Goal: Check status: Check status

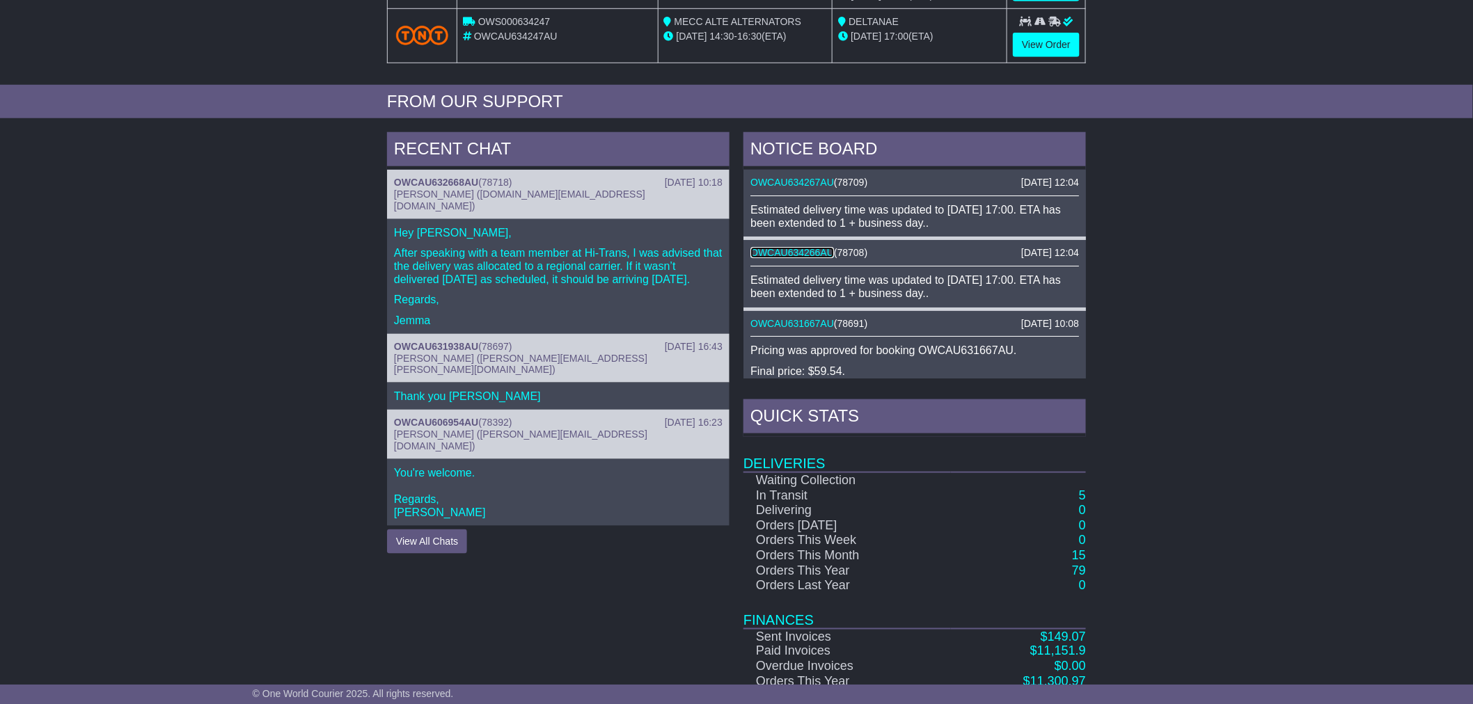
click at [808, 254] on link "OWCAU634266AU" at bounding box center [792, 252] width 84 height 11
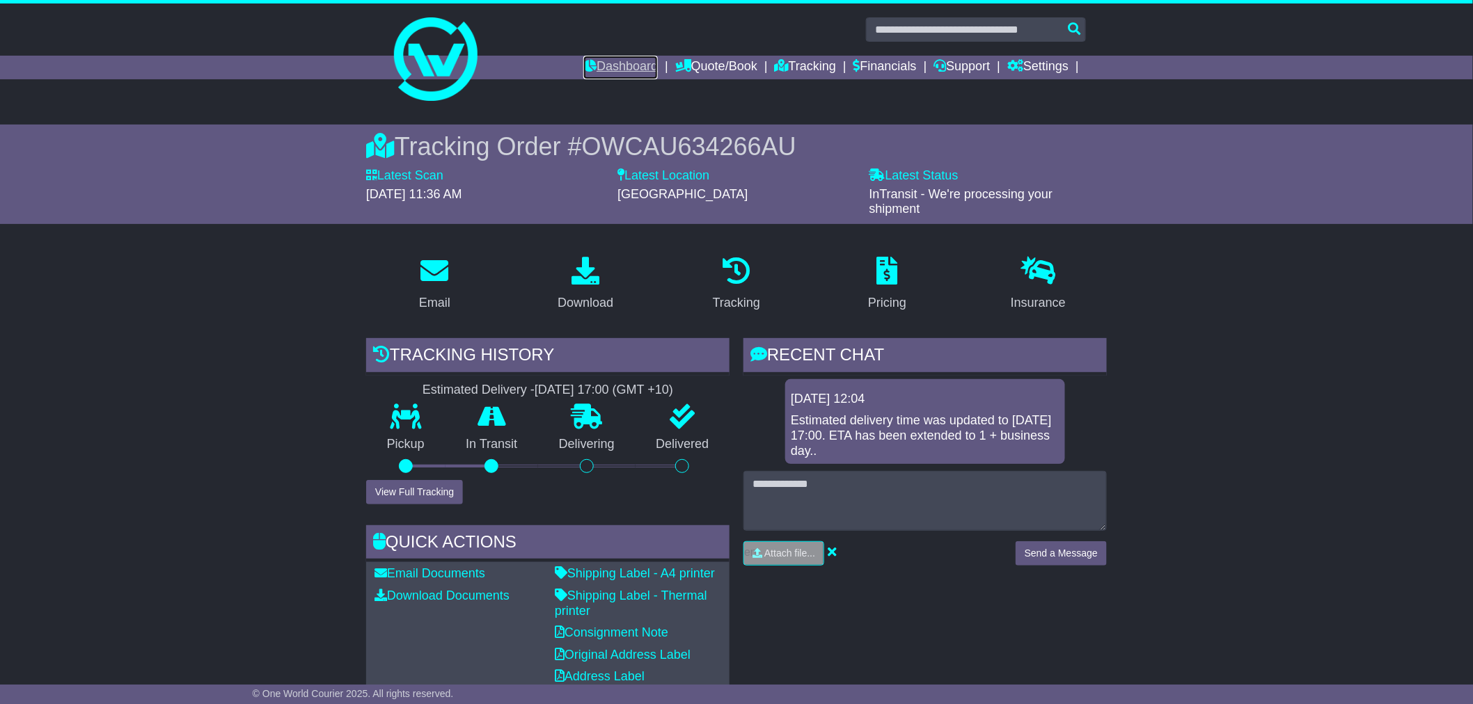
click at [629, 73] on link "Dashboard" at bounding box center [620, 68] width 74 height 24
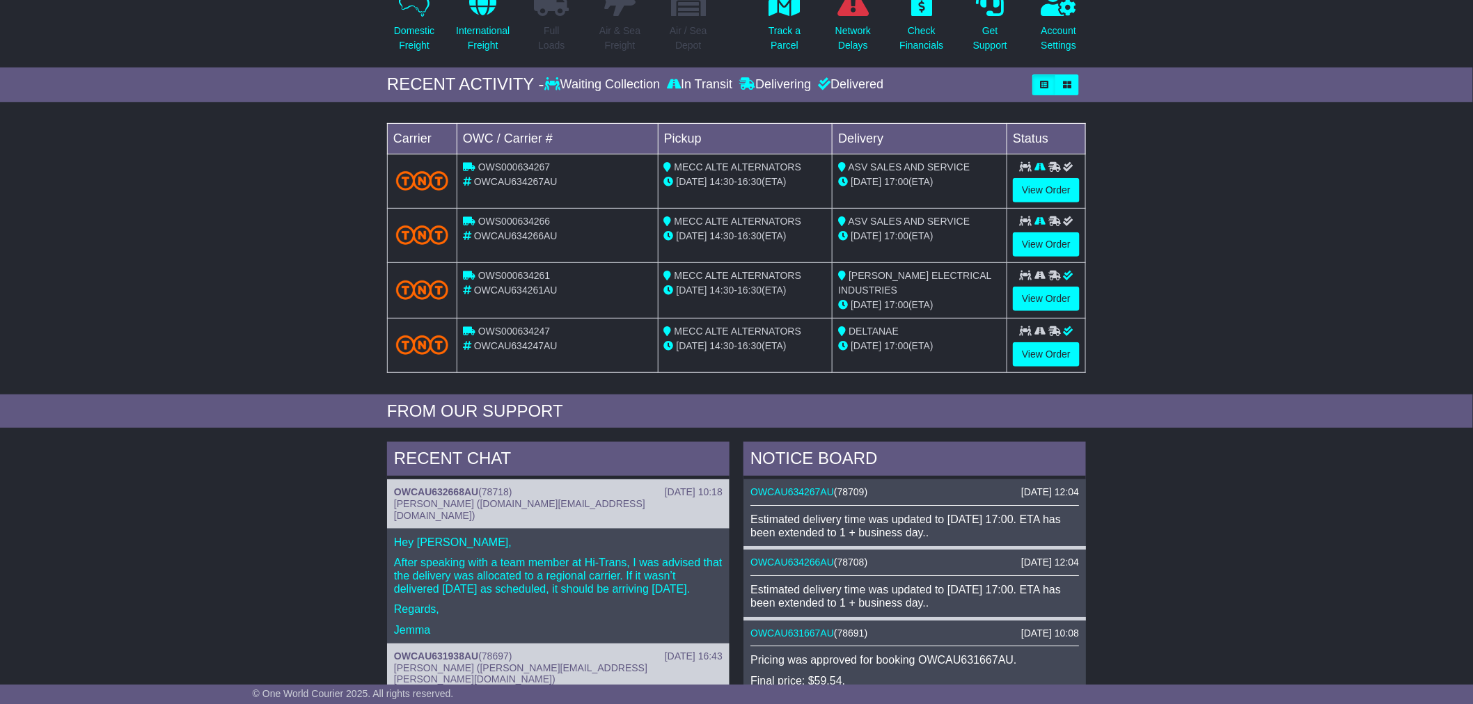
scroll to position [155, 0]
click at [818, 491] on link "OWCAU634267AU" at bounding box center [792, 491] width 84 height 11
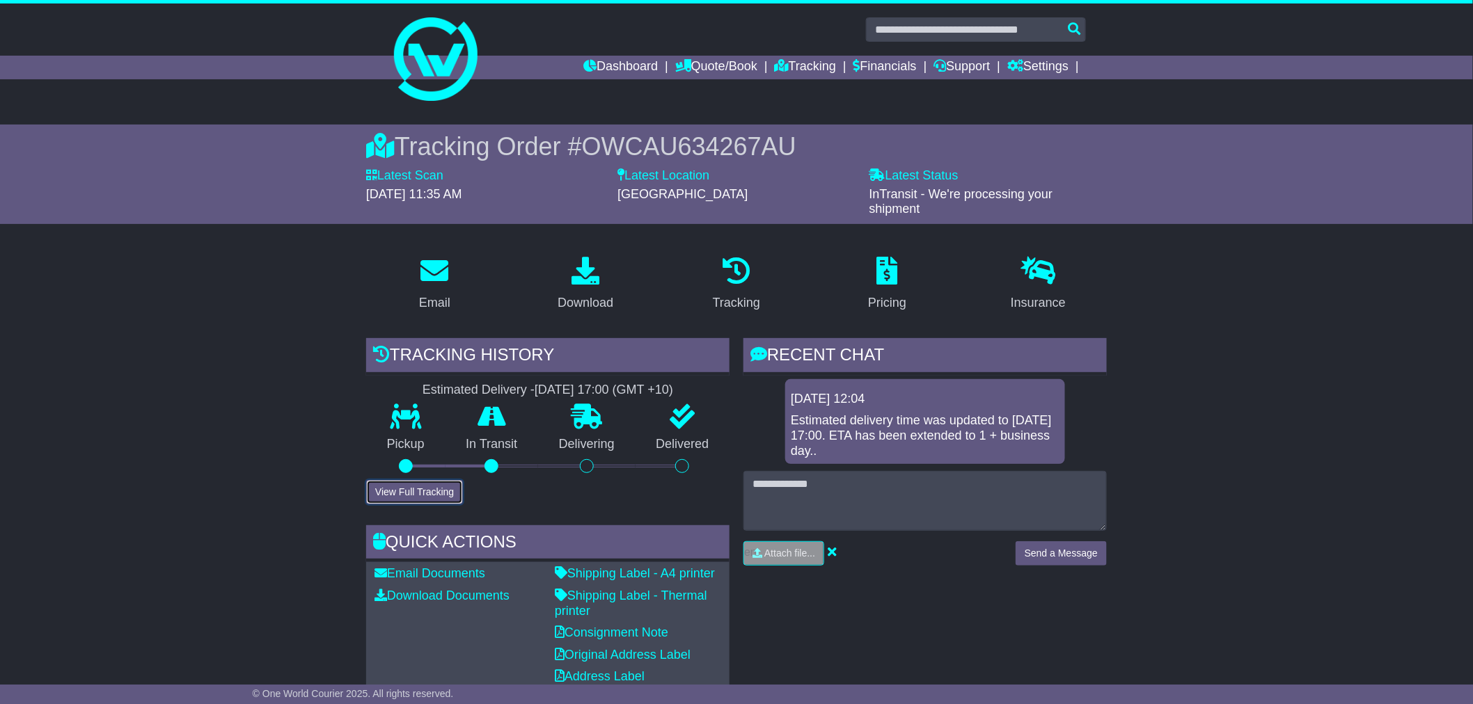
click at [416, 496] on button "View Full Tracking" at bounding box center [414, 492] width 97 height 24
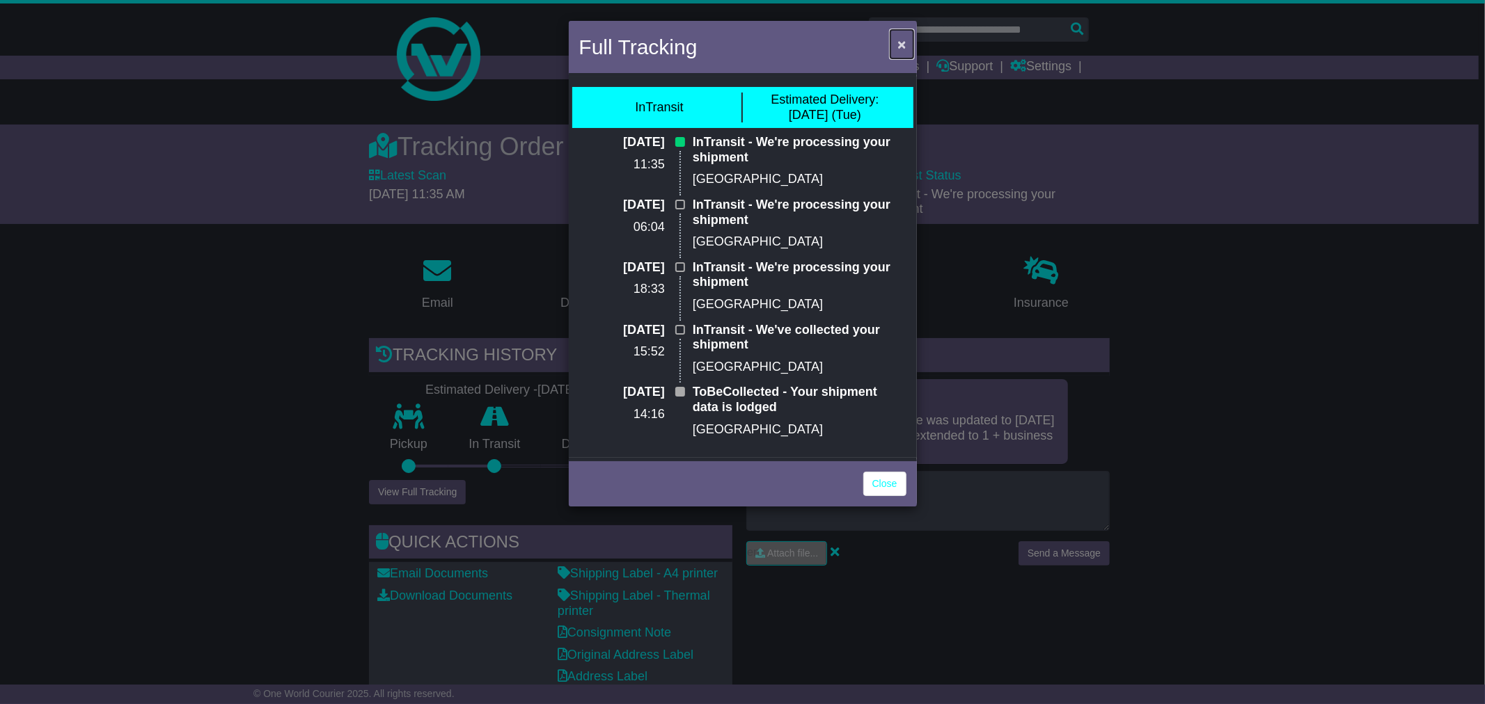
click at [898, 43] on span "×" at bounding box center [901, 44] width 8 height 16
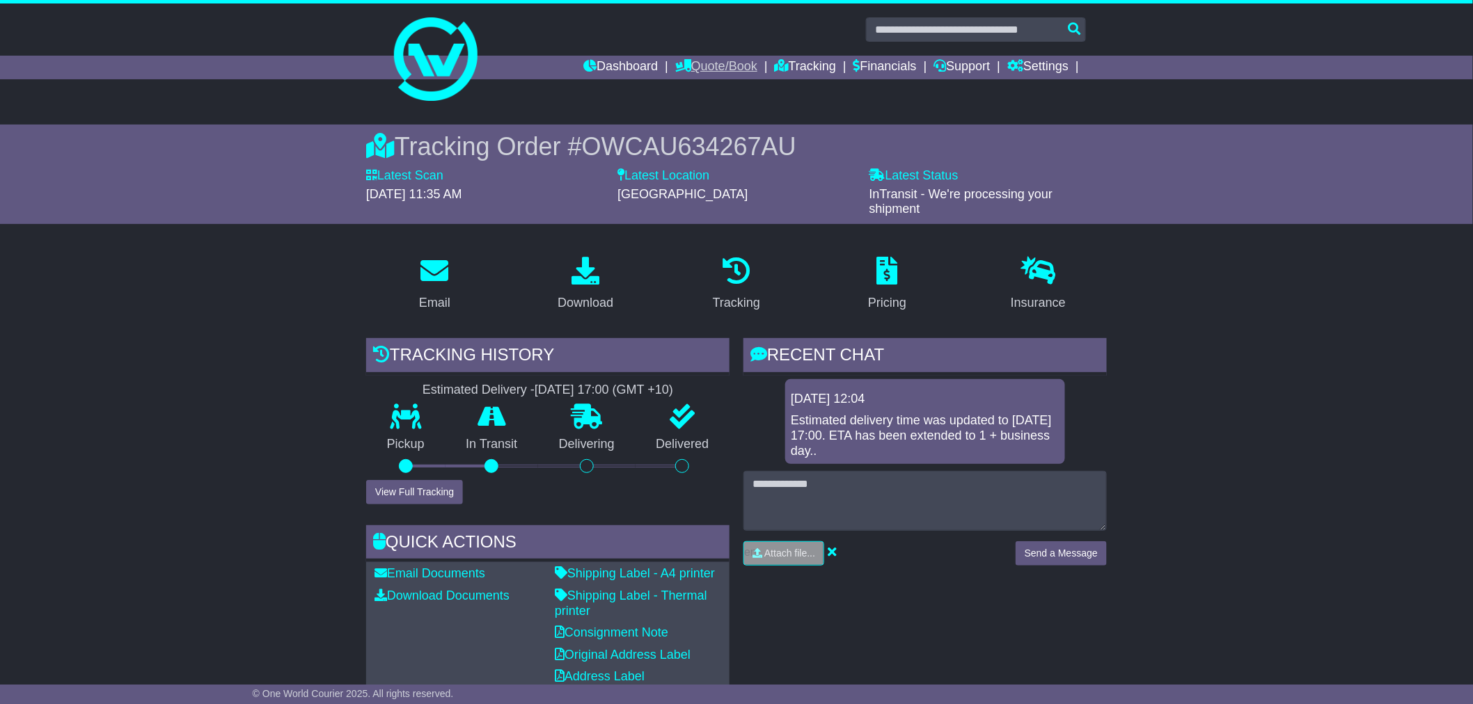
click at [688, 68] on link "Quote/Book" at bounding box center [716, 68] width 82 height 24
click at [800, 61] on link "Tracking" at bounding box center [805, 68] width 61 height 24
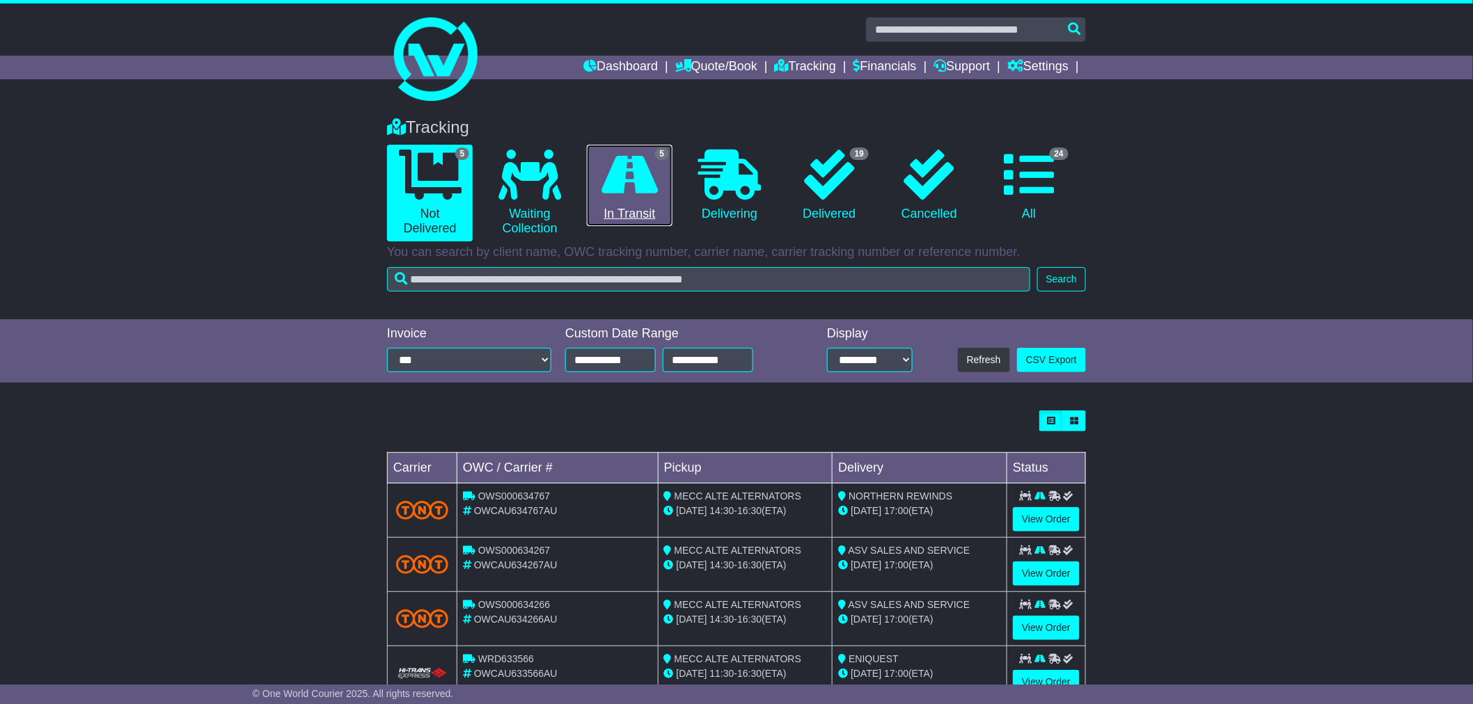
click at [622, 213] on link "5 In Transit" at bounding box center [630, 186] width 86 height 82
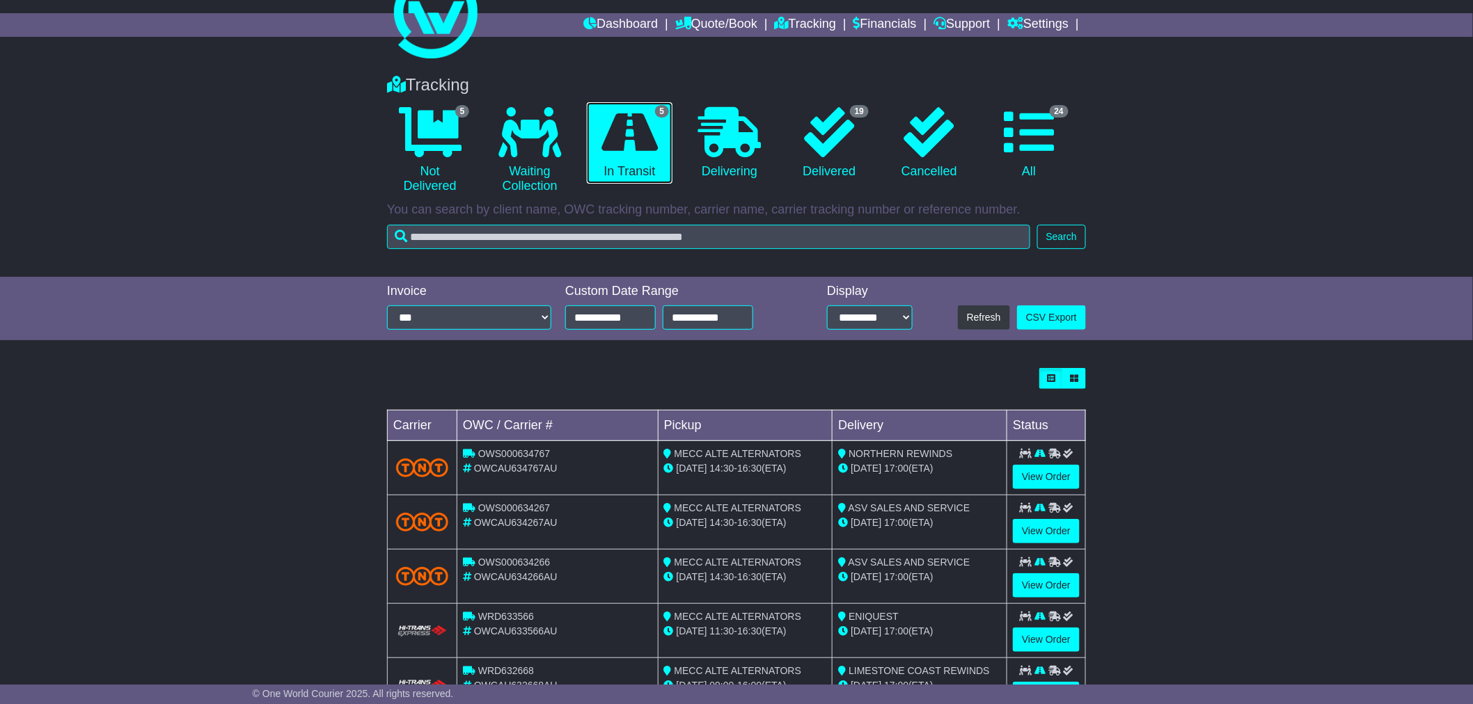
scroll to position [77, 0]
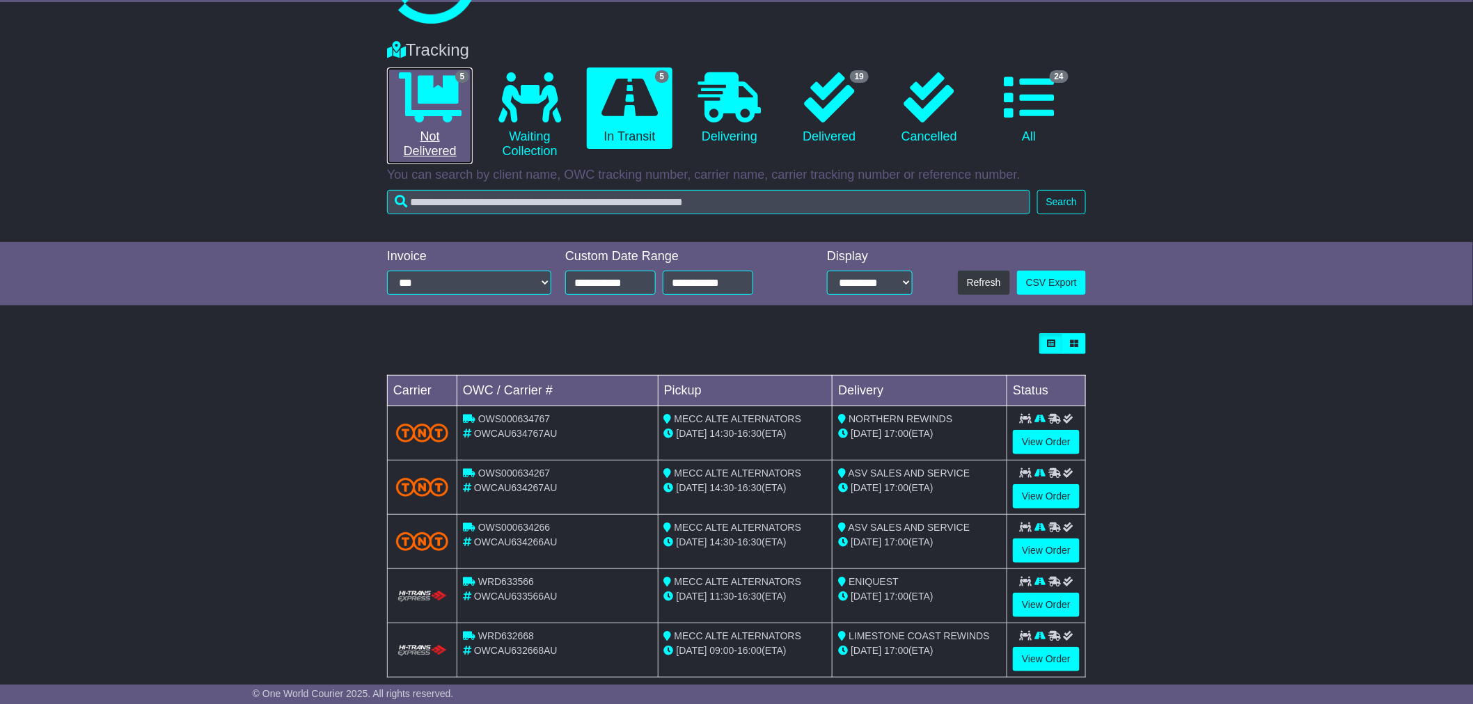
click at [411, 139] on link "5 Not Delivered" at bounding box center [430, 116] width 86 height 97
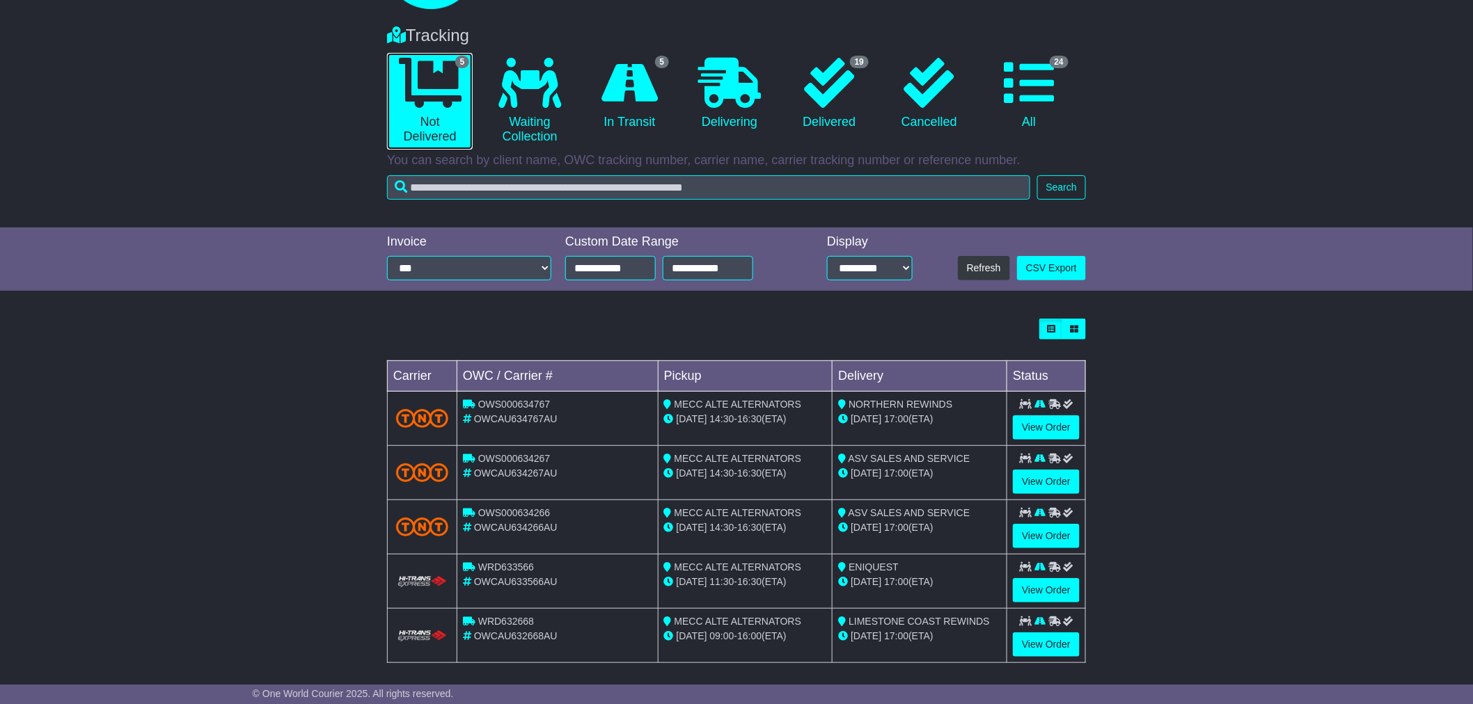
scroll to position [101, 0]
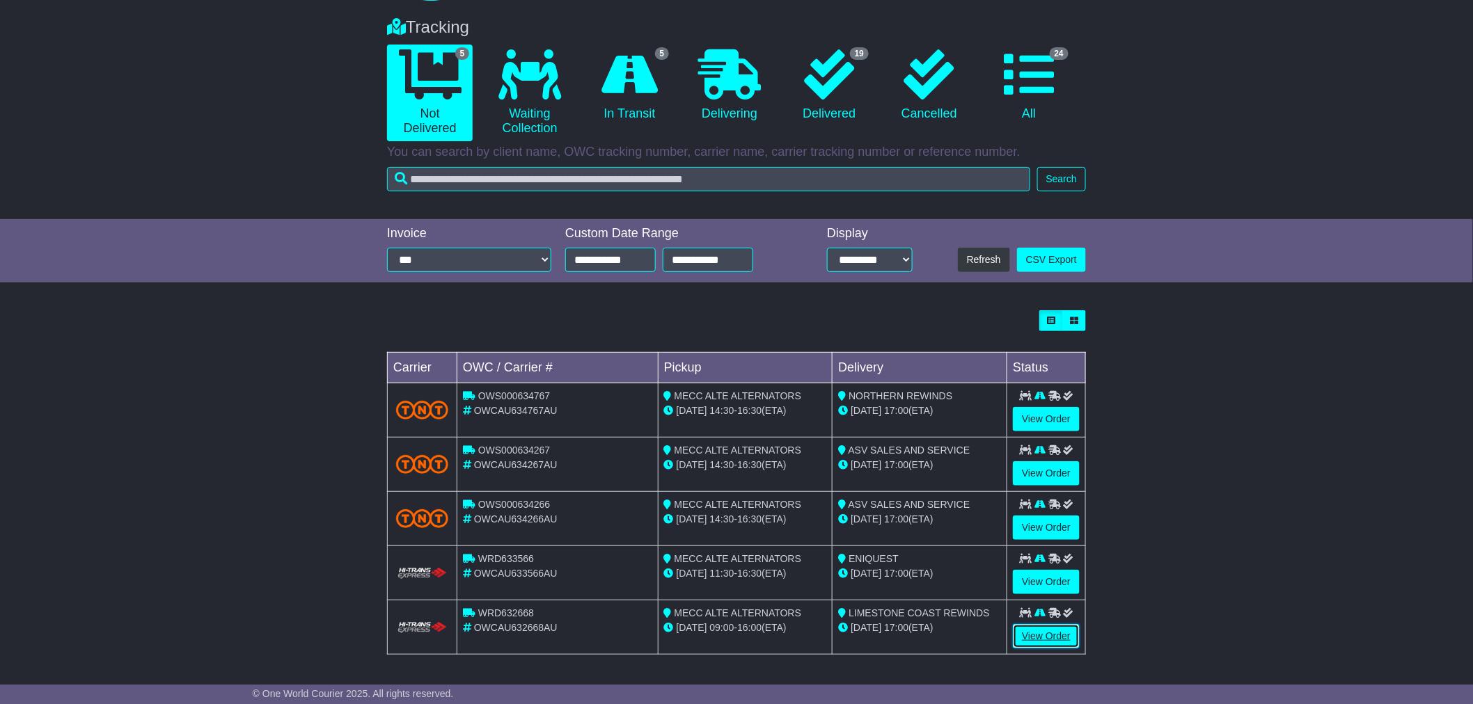
click at [1028, 633] on link "View Order" at bounding box center [1046, 636] width 67 height 24
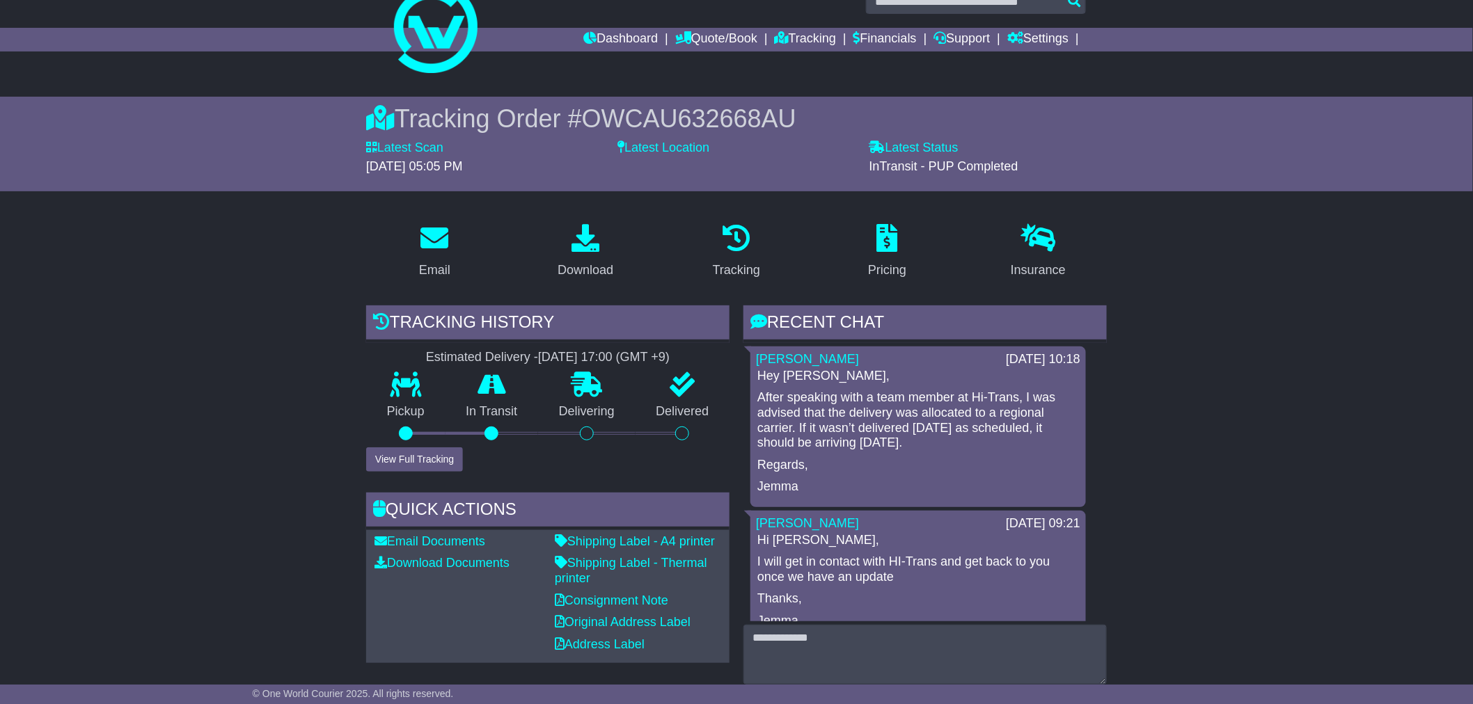
scroll to position [77, 0]
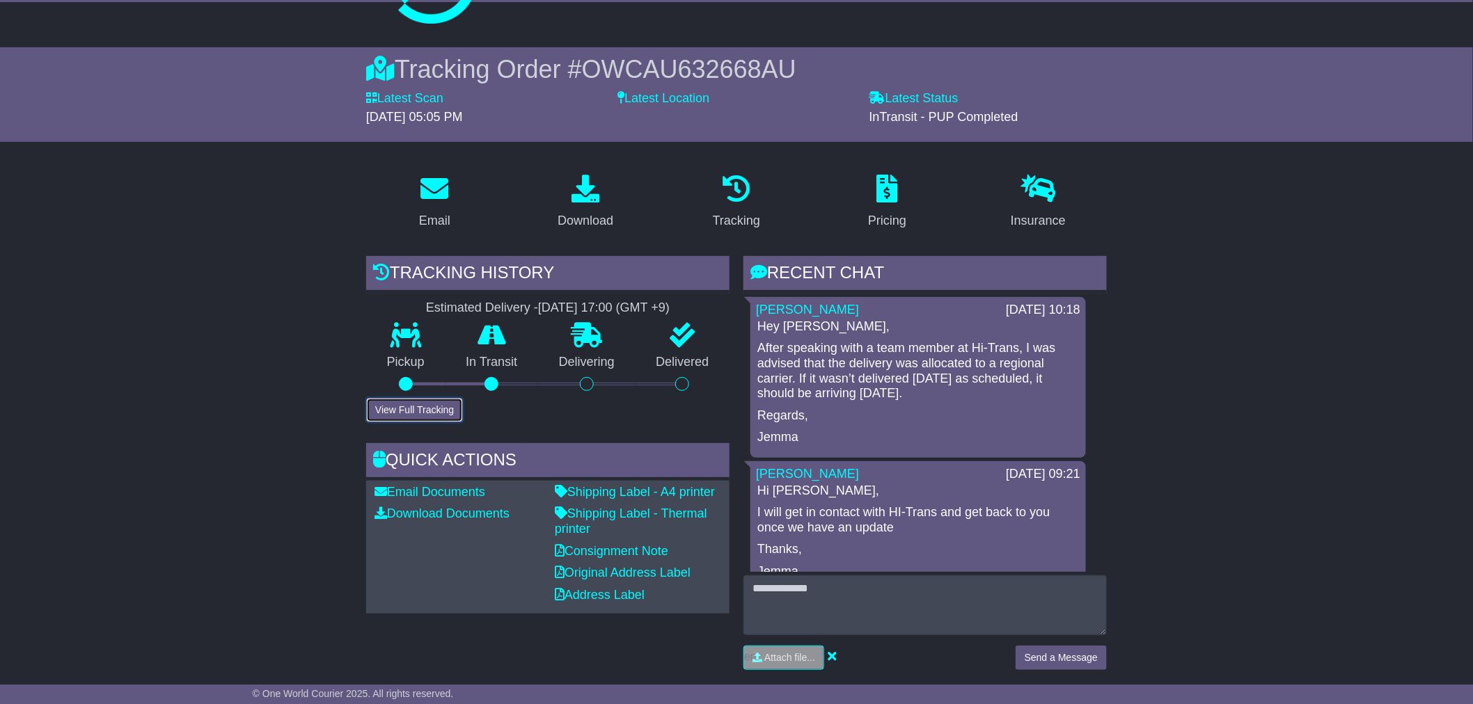
click at [401, 404] on button "View Full Tracking" at bounding box center [414, 410] width 97 height 24
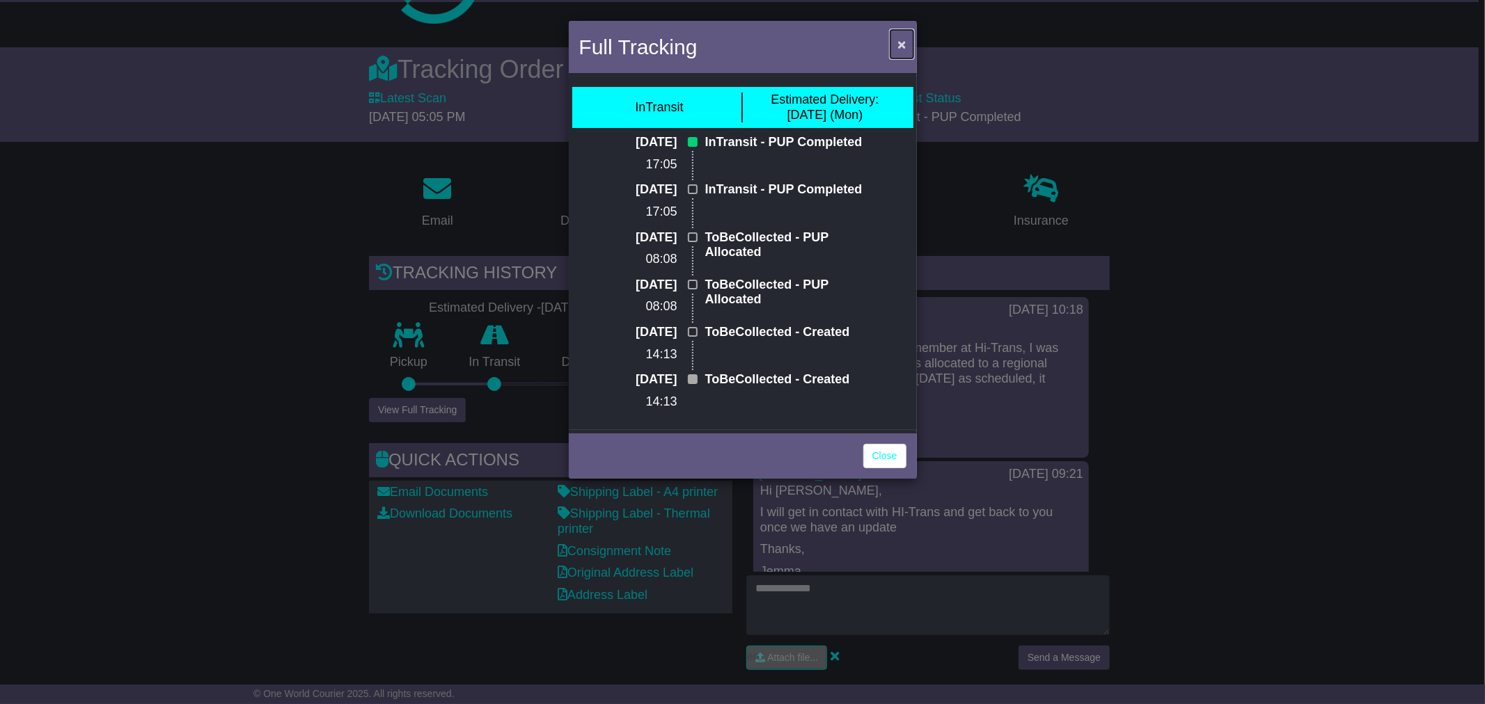
click at [899, 42] on span "×" at bounding box center [901, 44] width 8 height 16
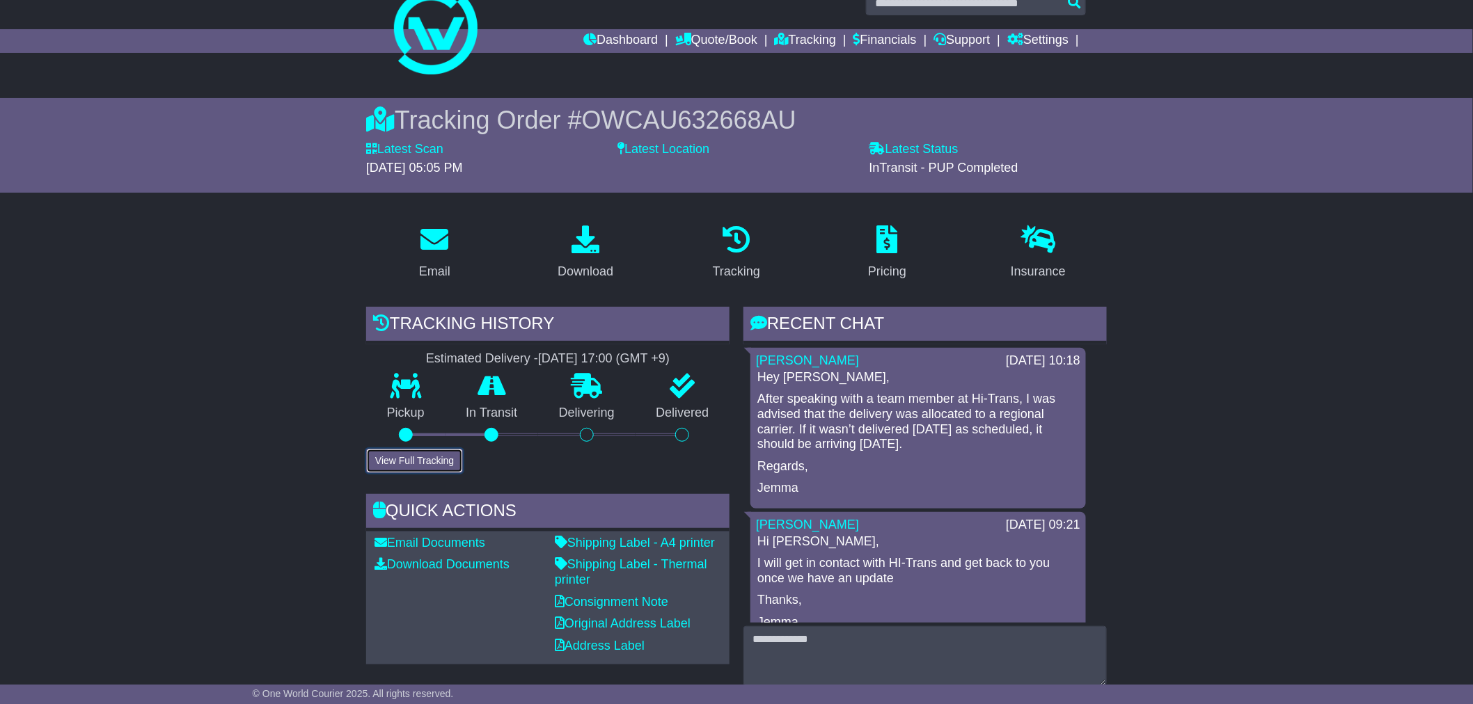
scroll to position [0, 0]
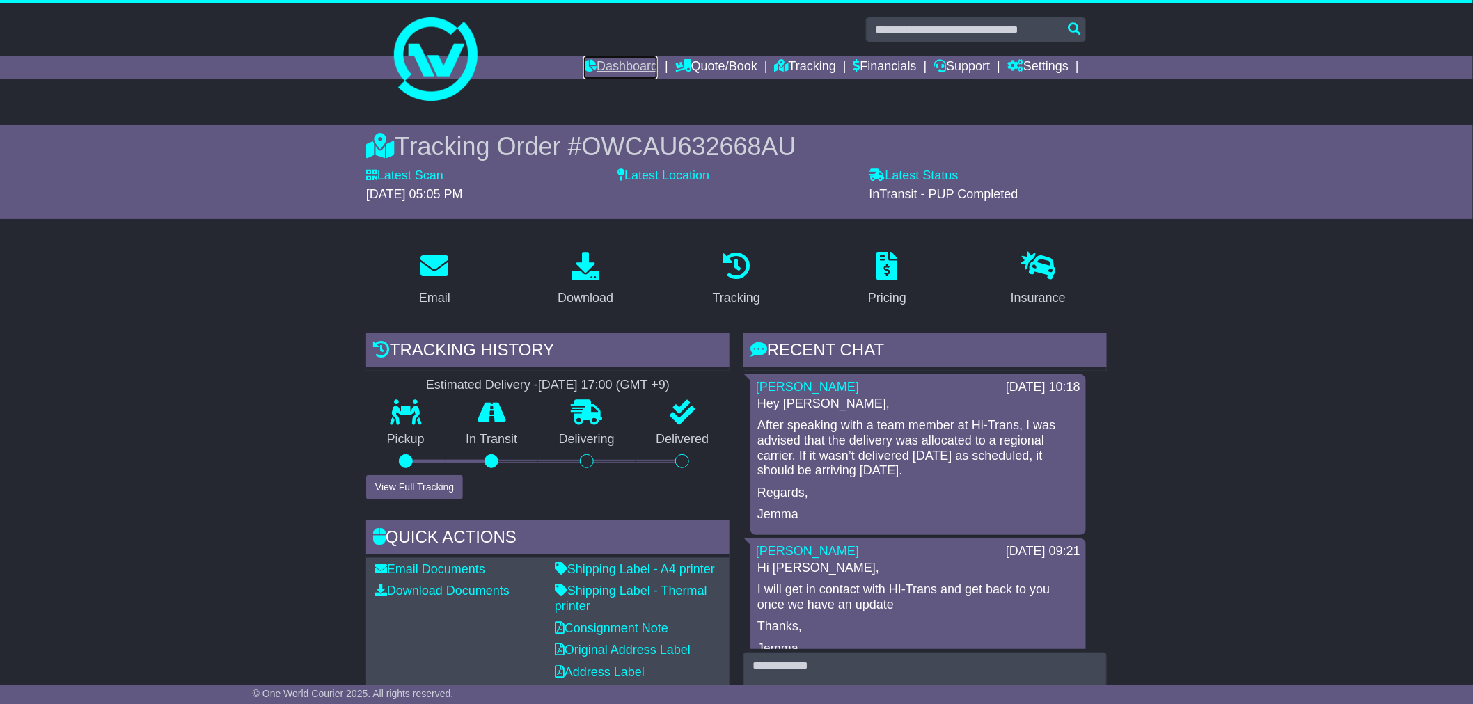
click at [635, 70] on link "Dashboard" at bounding box center [620, 68] width 74 height 24
